Goal: Information Seeking & Learning: Find specific fact

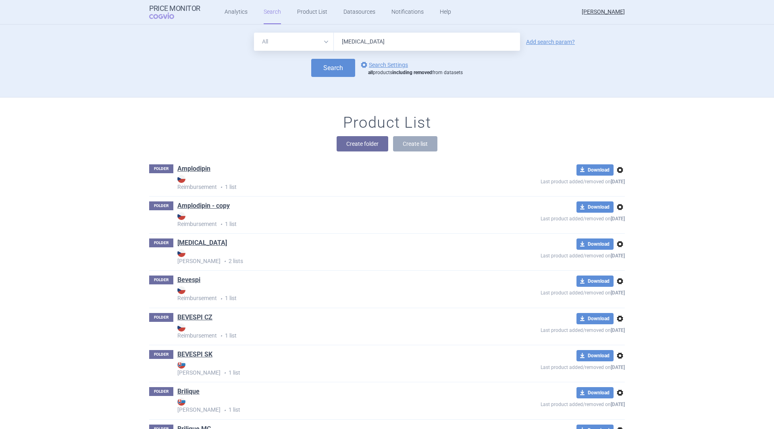
type input "[MEDICAL_DATA]"
click at [544, 39] on link "Add search param?" at bounding box center [550, 42] width 49 height 6
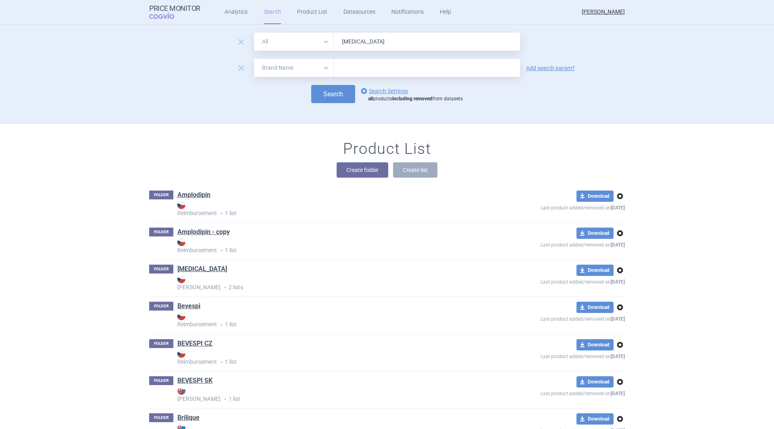
drag, startPoint x: 279, startPoint y: 58, endPoint x: 279, endPoint y: 64, distance: 5.7
click at [279, 60] on form "remove All Brand Name ATC Company Active Substance Country Newer than [MEDICAL_…" at bounding box center [387, 68] width 476 height 71
click at [280, 66] on select "All Brand Name ATC Company Active Substance Country Newer than" at bounding box center [294, 68] width 80 height 18
select select "country"
click at [254, 59] on select "All Brand Name ATC Company Active Substance Country Newer than" at bounding box center [294, 68] width 80 height 18
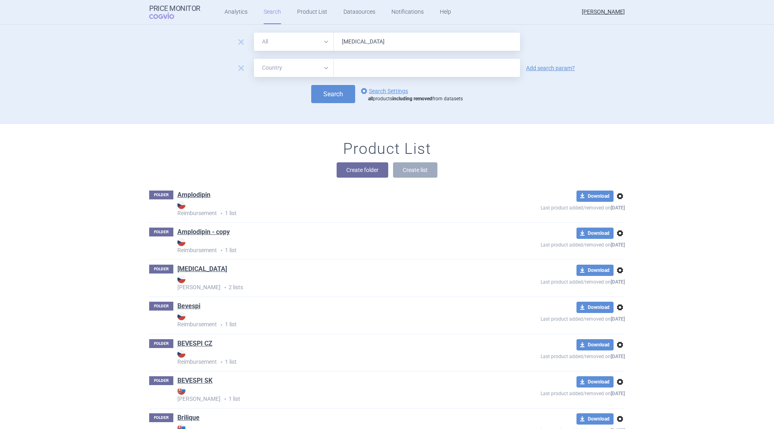
click at [401, 63] on input "text" at bounding box center [427, 68] width 178 height 10
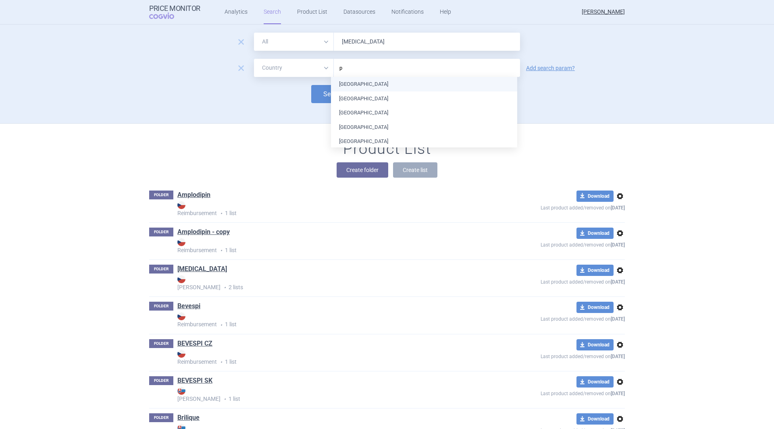
type input "po"
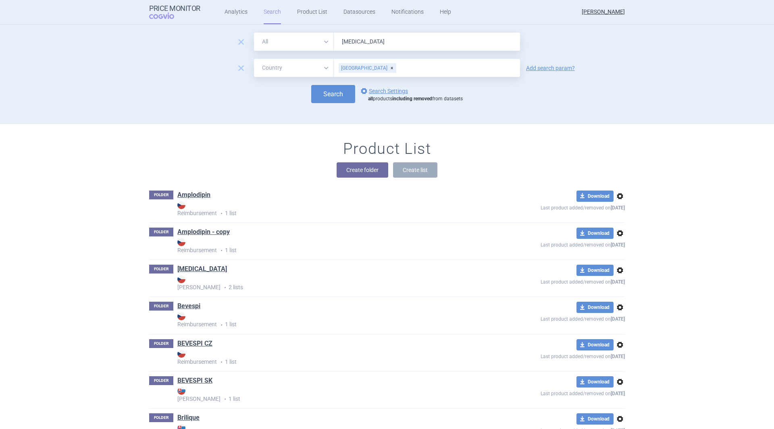
click at [328, 94] on button "Search" at bounding box center [333, 94] width 44 height 18
select select "country"
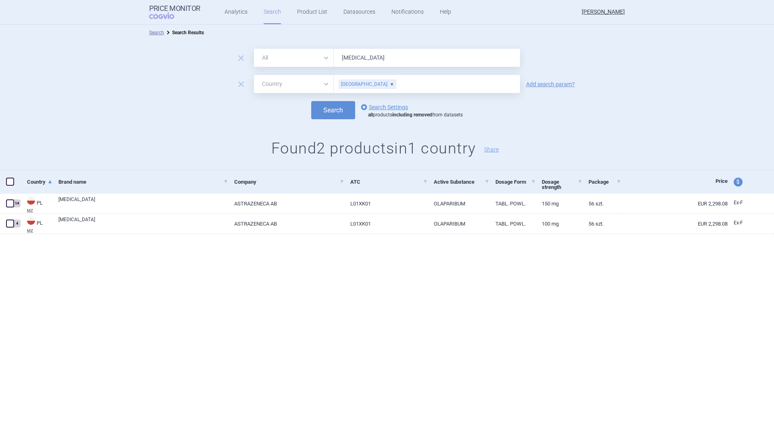
click at [649, 205] on link "EUR 2,298.08" at bounding box center [674, 204] width 106 height 20
select select "EUR"
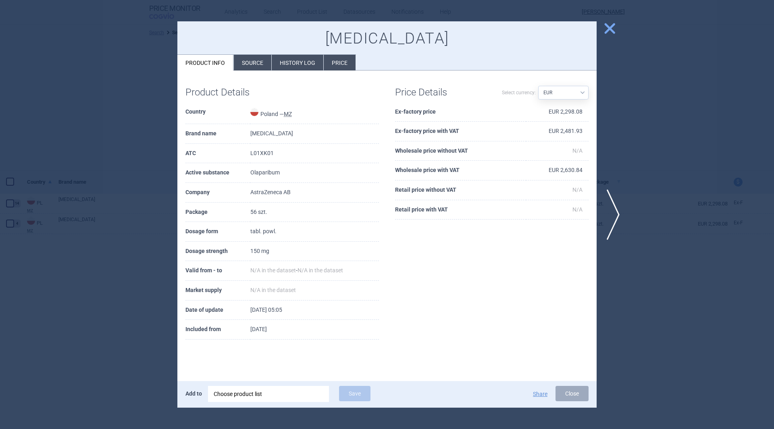
click at [309, 60] on li "History log" at bounding box center [298, 63] width 52 height 16
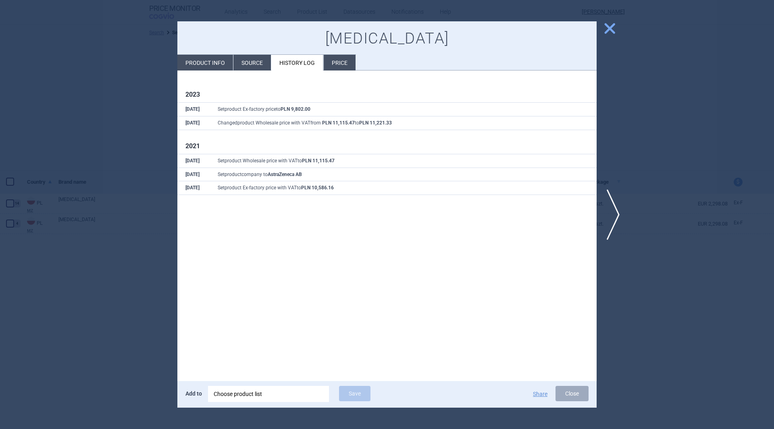
click at [613, 30] on span "close" at bounding box center [610, 28] width 14 height 14
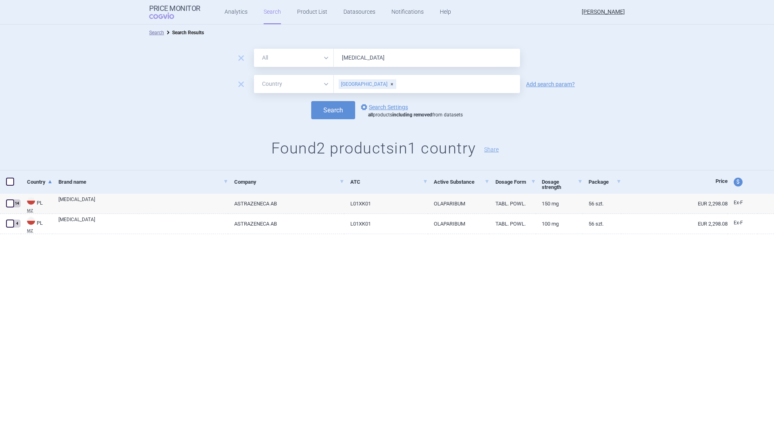
click at [733, 185] on div "price and currency" at bounding box center [743, 182] width 30 height 23
click at [741, 185] on span "price and currency" at bounding box center [738, 182] width 9 height 9
select select "ex-factory"
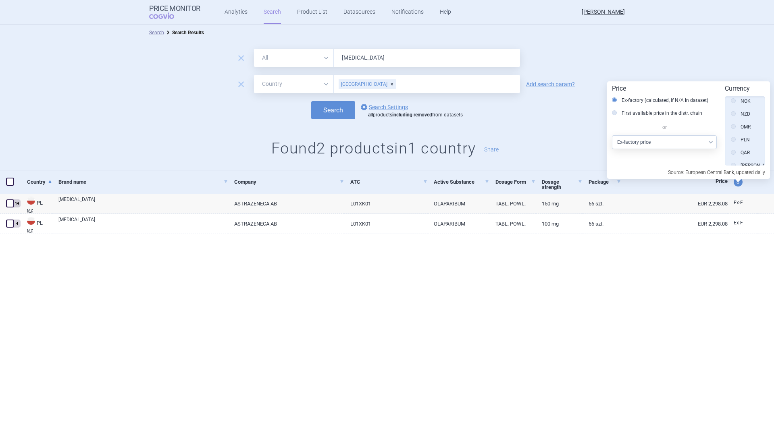
scroll to position [426, 0]
